Goal: Information Seeking & Learning: Learn about a topic

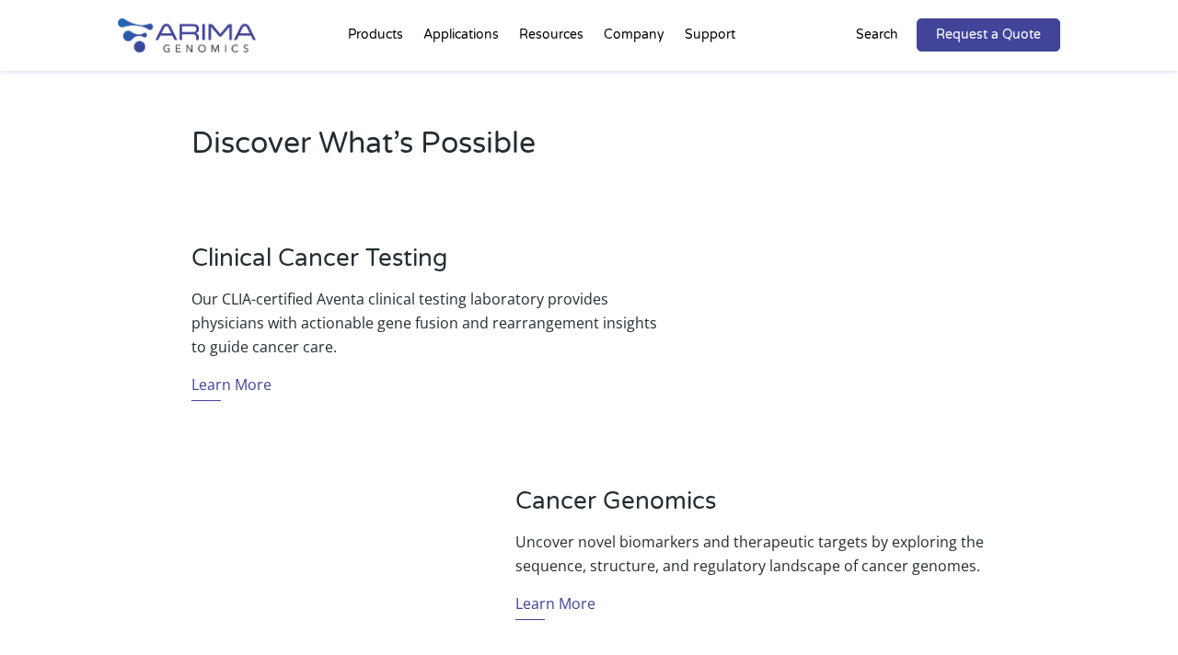
scroll to position [180, 0]
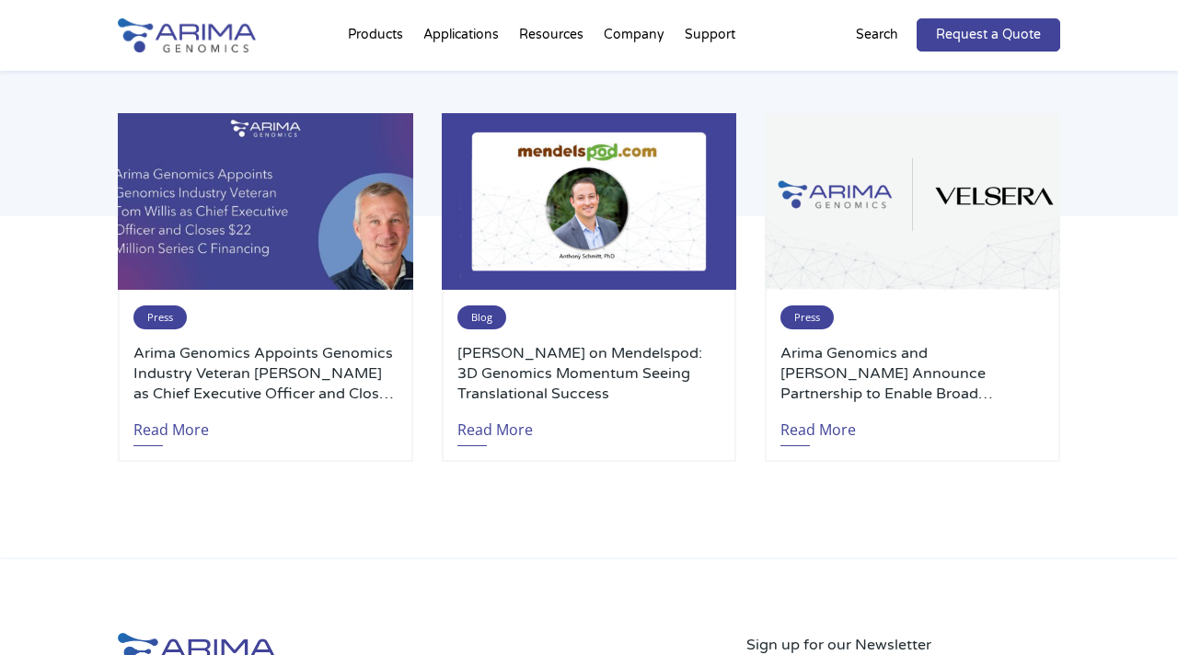
scroll to position [3881, 0]
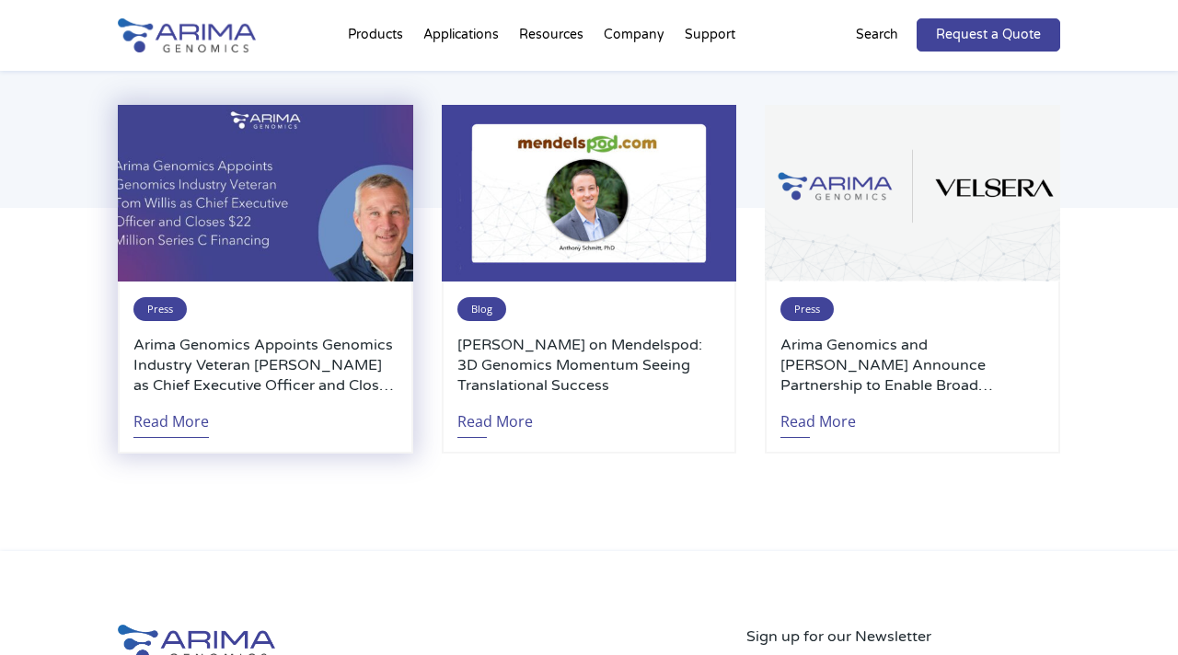
click at [151, 414] on link "Read More" at bounding box center [170, 417] width 75 height 42
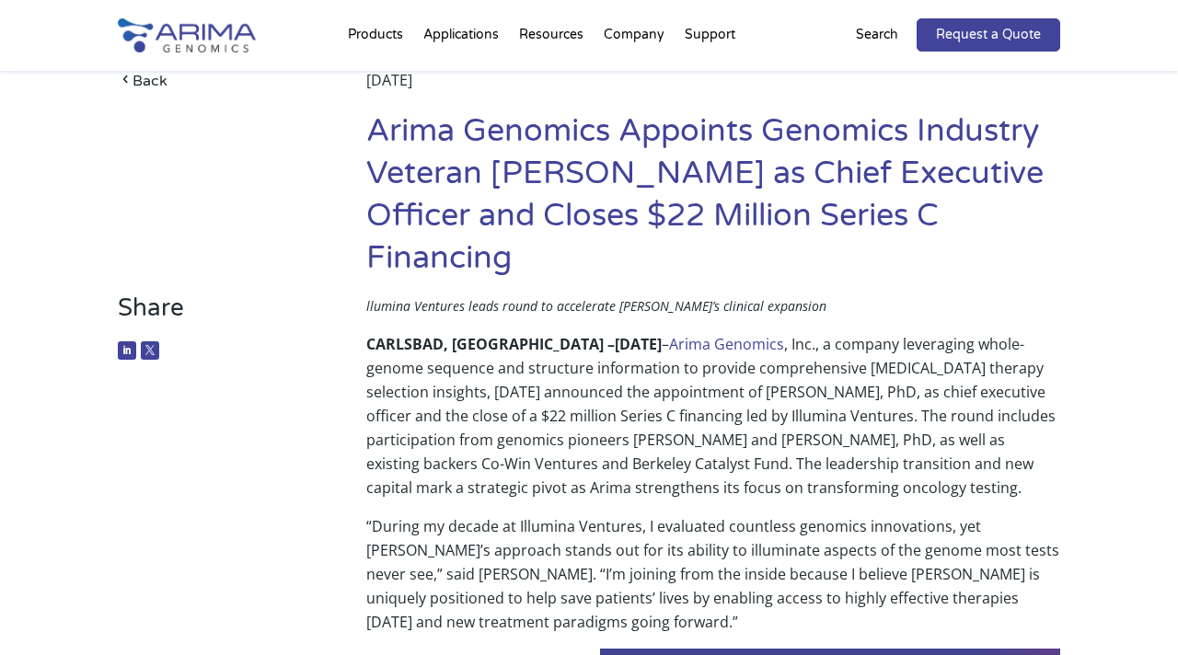
scroll to position [79, 0]
